Goal: Information Seeking & Learning: Learn about a topic

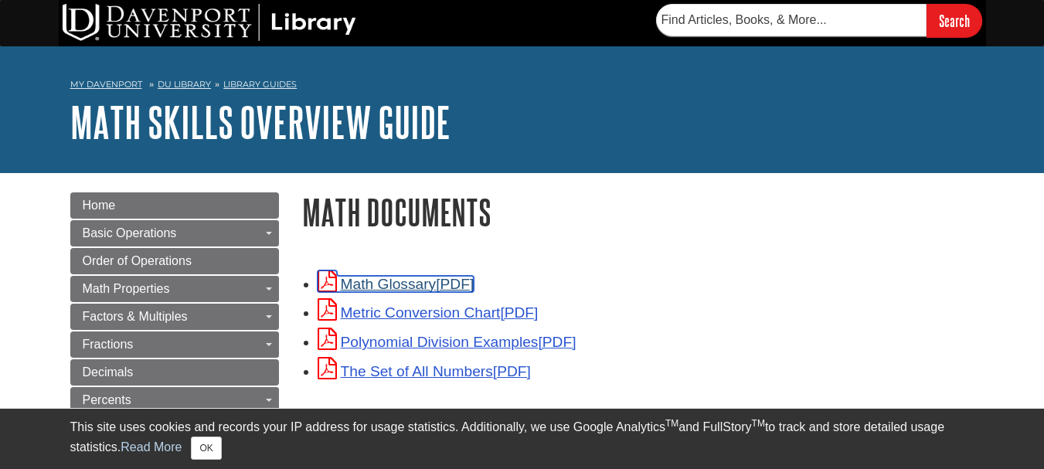
click at [434, 277] on link "Math Glossary" at bounding box center [396, 284] width 157 height 16
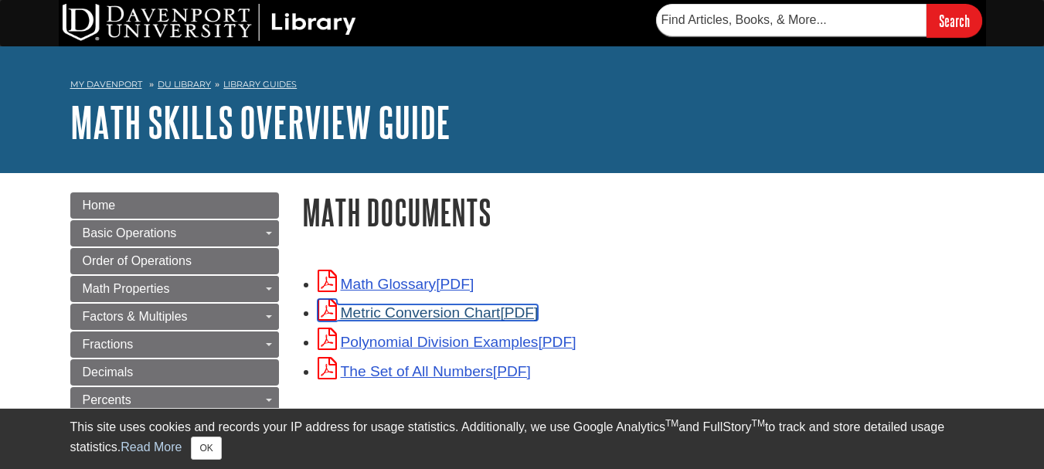
click at [394, 312] on link "Metric Conversion Chart" at bounding box center [428, 313] width 221 height 16
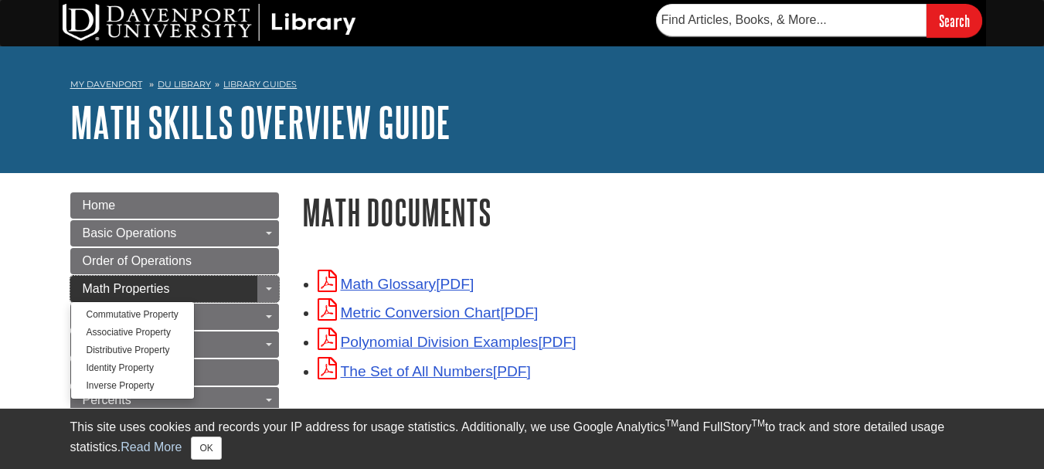
click at [222, 288] on link "Math Properties" at bounding box center [174, 289] width 209 height 26
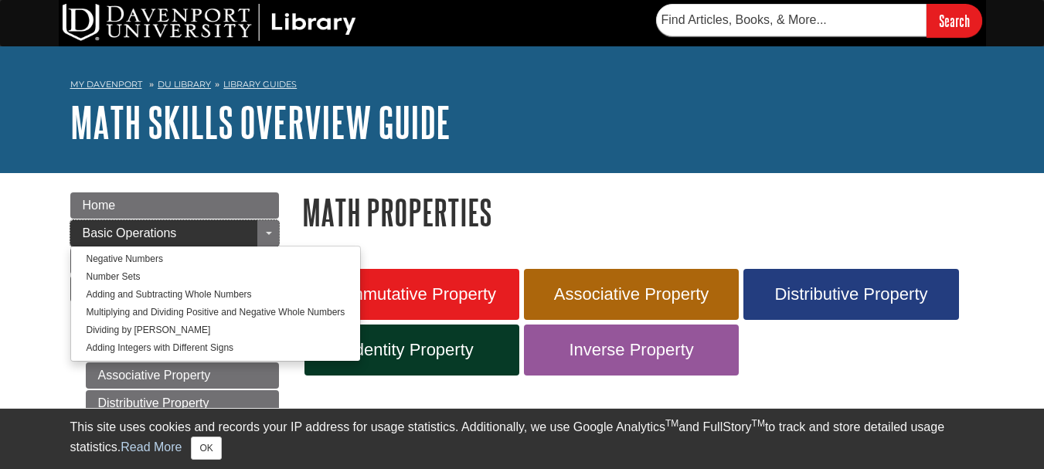
click at [179, 222] on link "Basic Operations" at bounding box center [174, 233] width 209 height 26
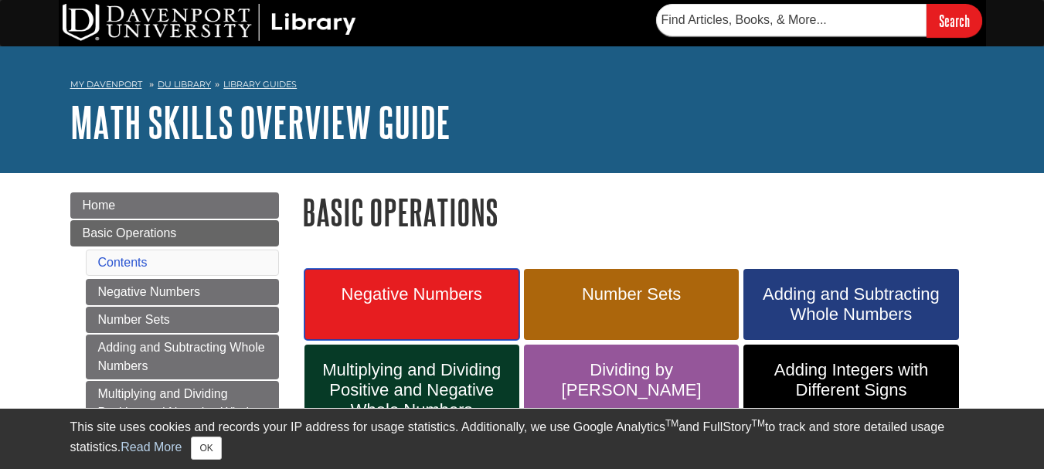
click at [456, 317] on link "Negative Numbers" at bounding box center [412, 304] width 215 height 71
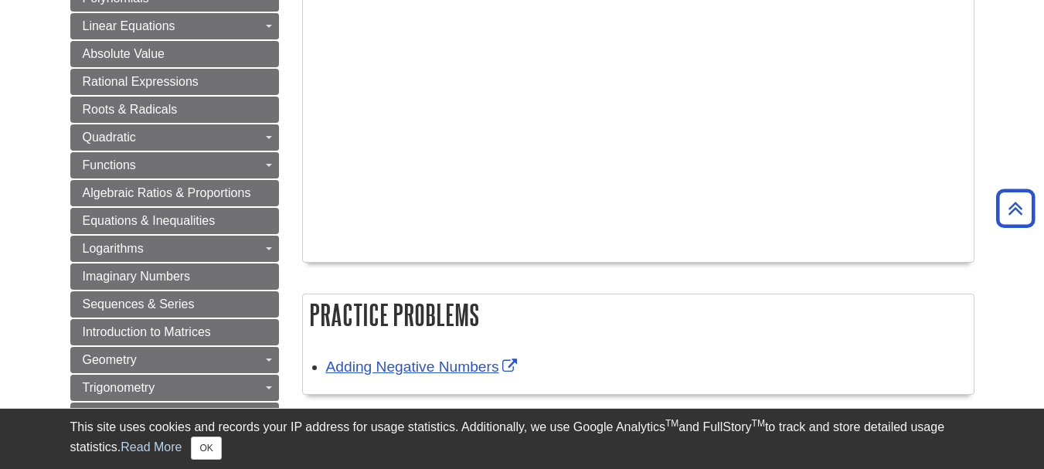
drag, startPoint x: 1053, startPoint y: 59, endPoint x: 987, endPoint y: 318, distance: 267.2
